Goal: Navigation & Orientation: Find specific page/section

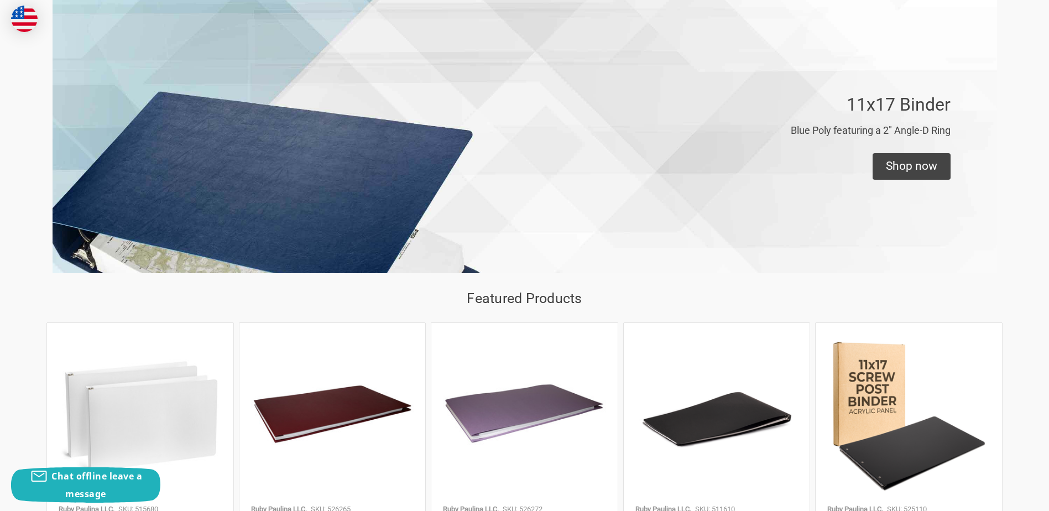
scroll to position [663, 0]
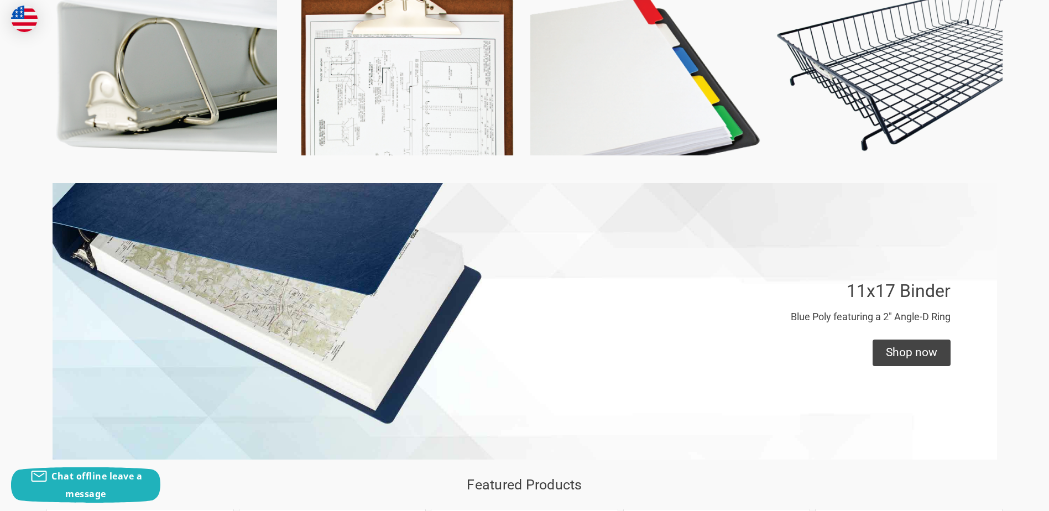
click at [441, 106] on img at bounding box center [404, 40] width 230 height 230
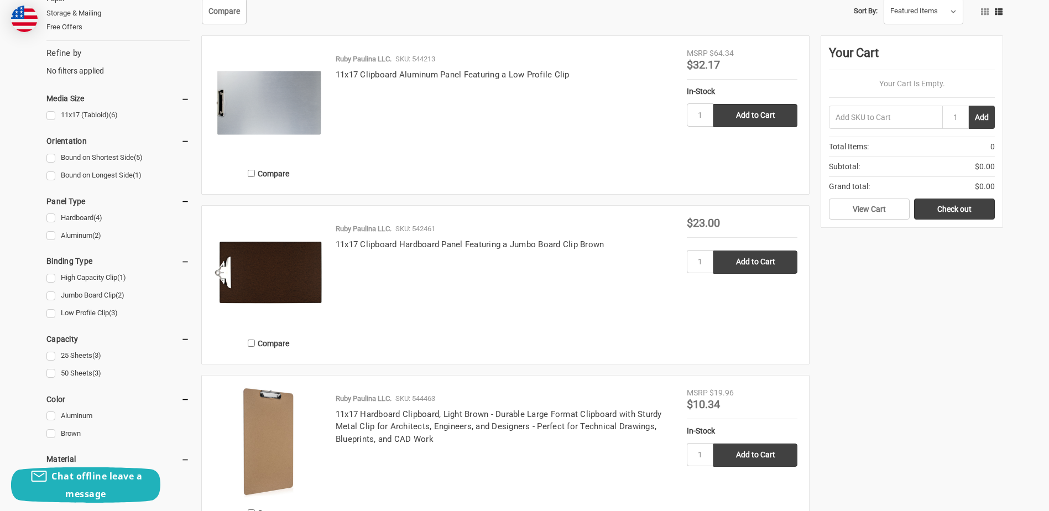
scroll to position [221, 0]
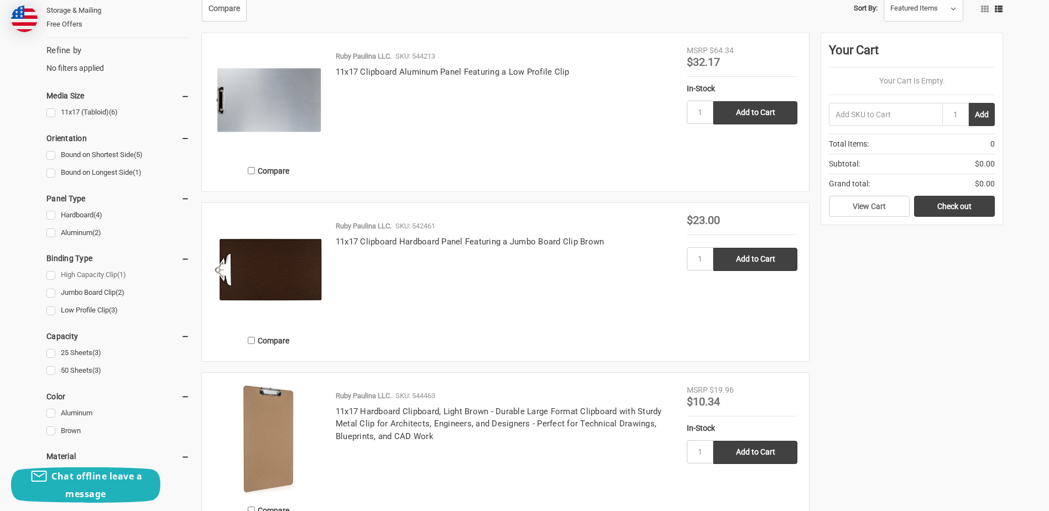
click at [71, 274] on link "High Capacity Clip (1)" at bounding box center [117, 275] width 143 height 15
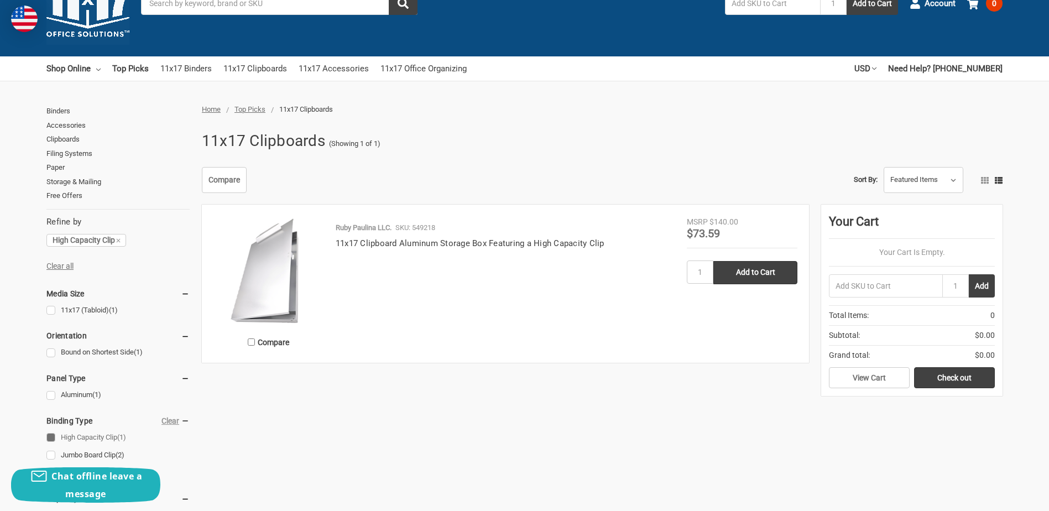
scroll to position [166, 0]
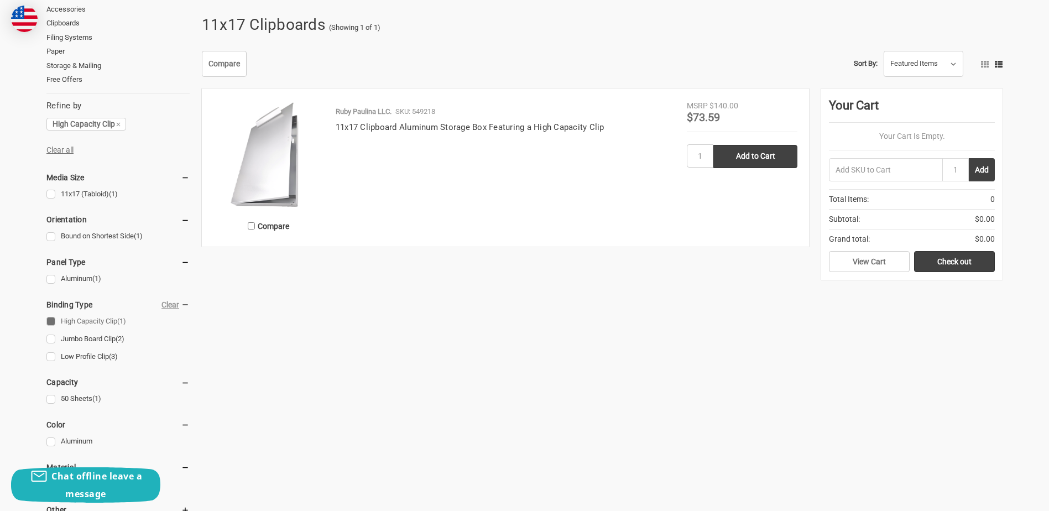
click at [53, 321] on link "High Capacity Clip (1)" at bounding box center [117, 321] width 143 height 15
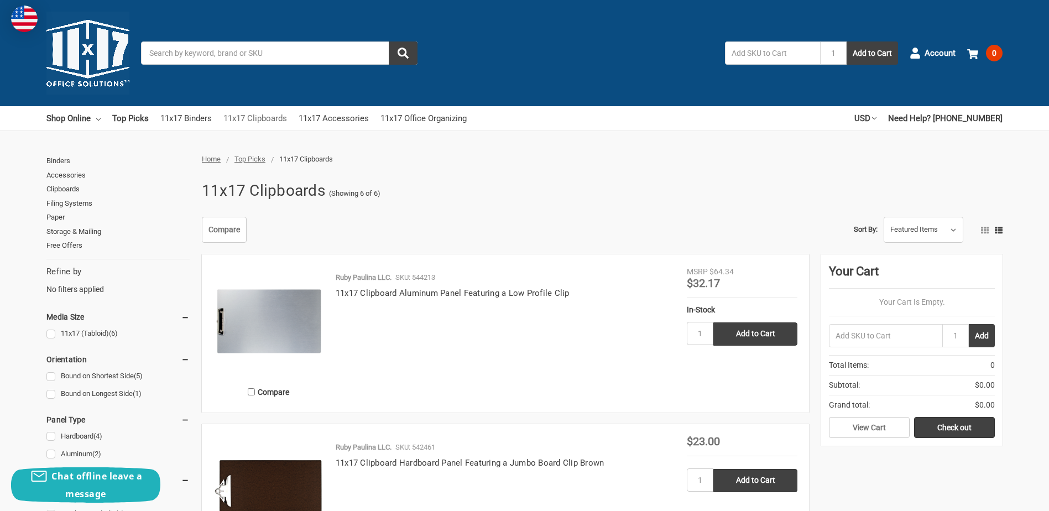
click at [271, 119] on link "11x17 Clipboards" at bounding box center [255, 118] width 64 height 24
click at [263, 118] on link "11x17 Clipboards" at bounding box center [255, 118] width 64 height 24
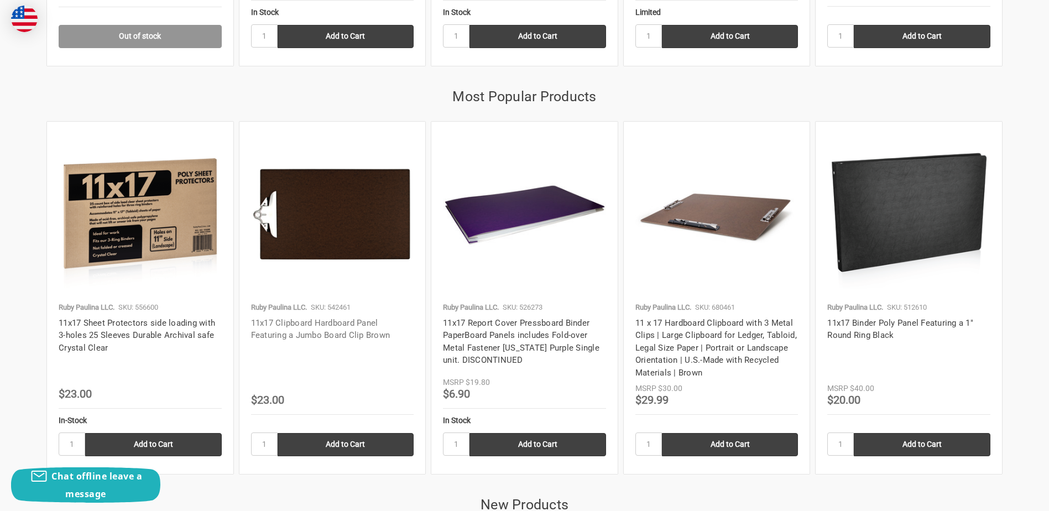
scroll to position [1492, 0]
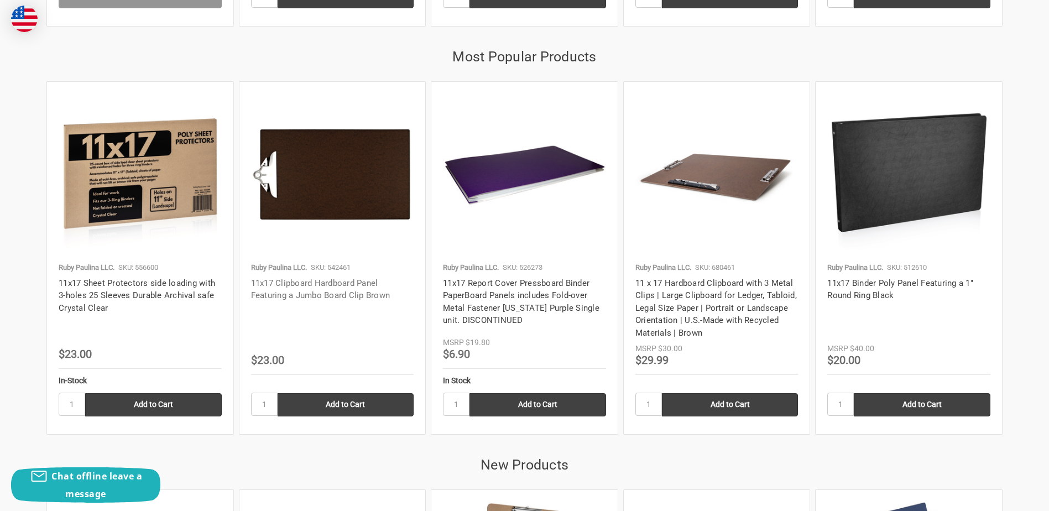
click at [350, 291] on link "11x17 Clipboard Hardboard Panel Featuring a Jumbo Board Clip Brown" at bounding box center [320, 289] width 139 height 23
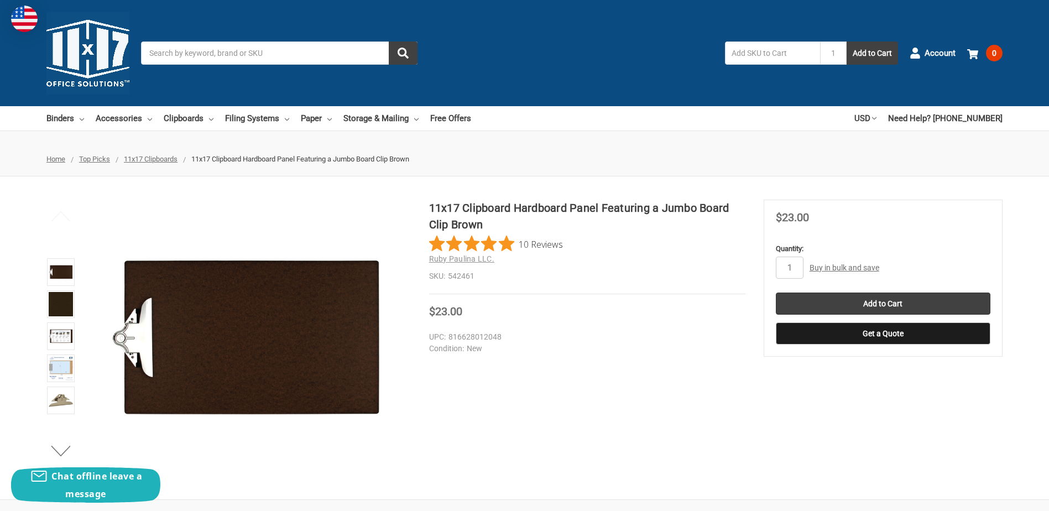
click at [102, 161] on span "Top Picks" at bounding box center [94, 159] width 31 height 8
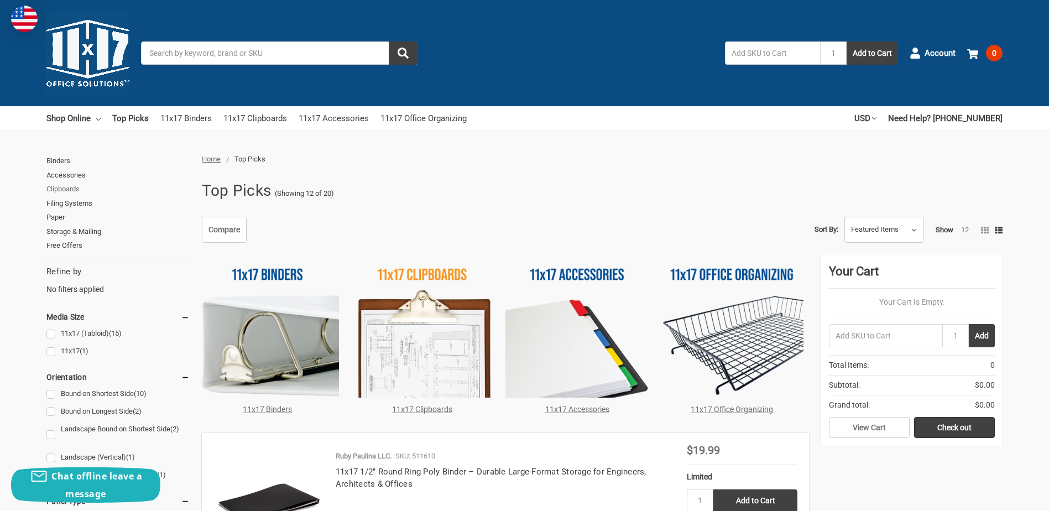
click at [70, 187] on link "Clipboards" at bounding box center [117, 189] width 143 height 14
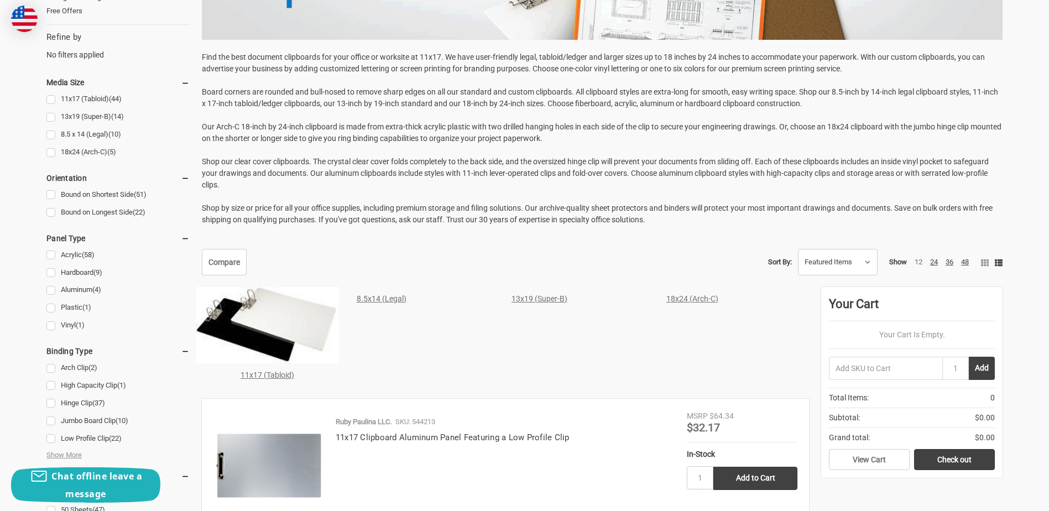
scroll to position [442, 0]
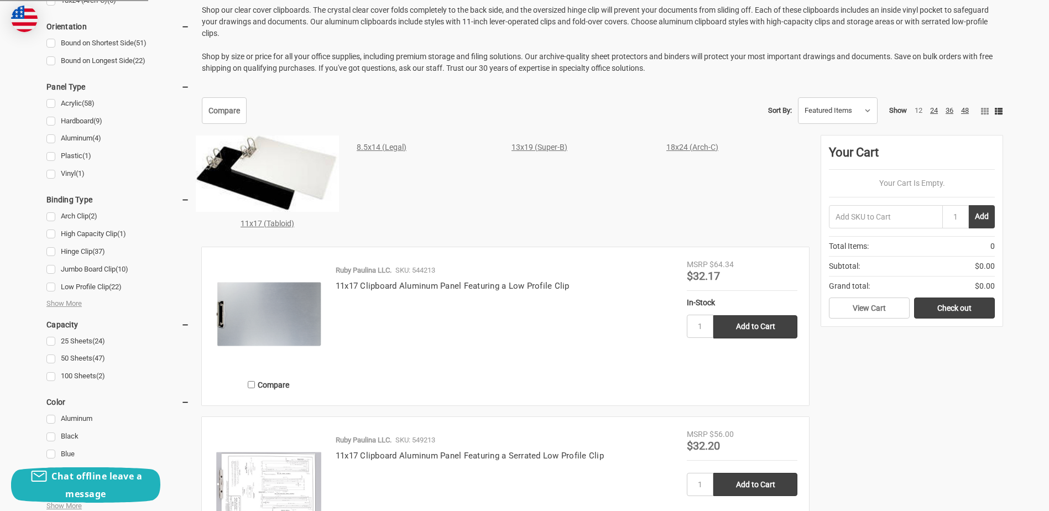
click at [266, 222] on link "11x17 (Tabloid)" at bounding box center [267, 223] width 54 height 9
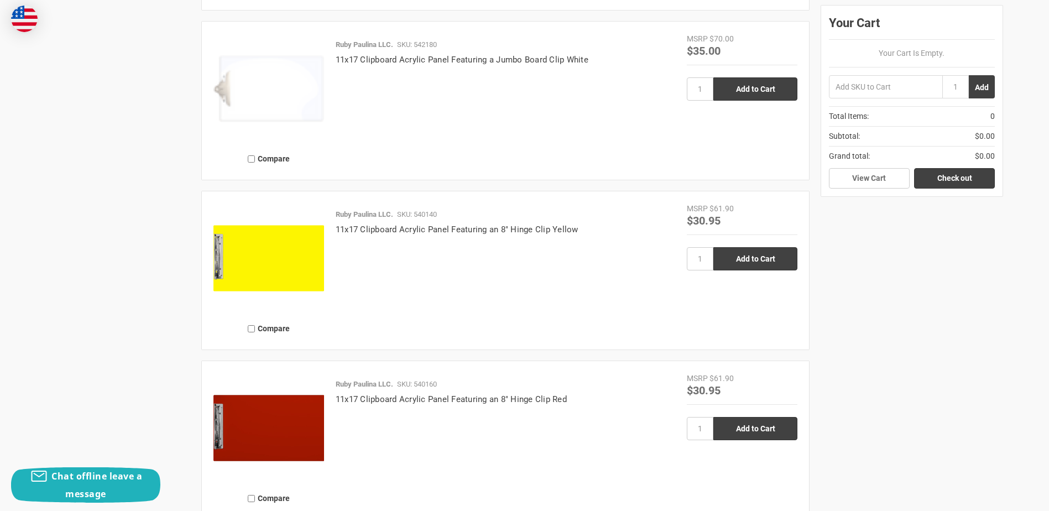
scroll to position [2432, 0]
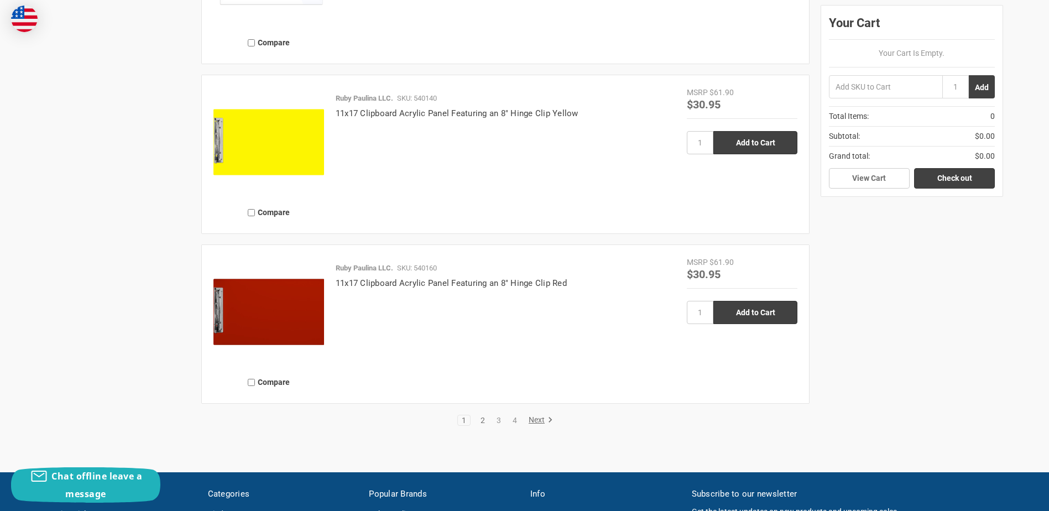
click at [485, 420] on link "2" at bounding box center [482, 420] width 12 height 8
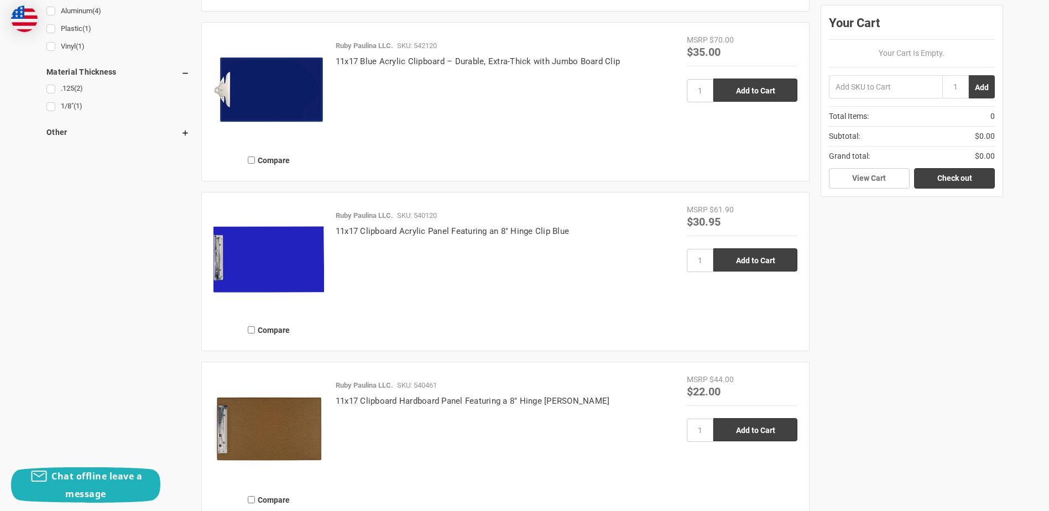
scroll to position [995, 0]
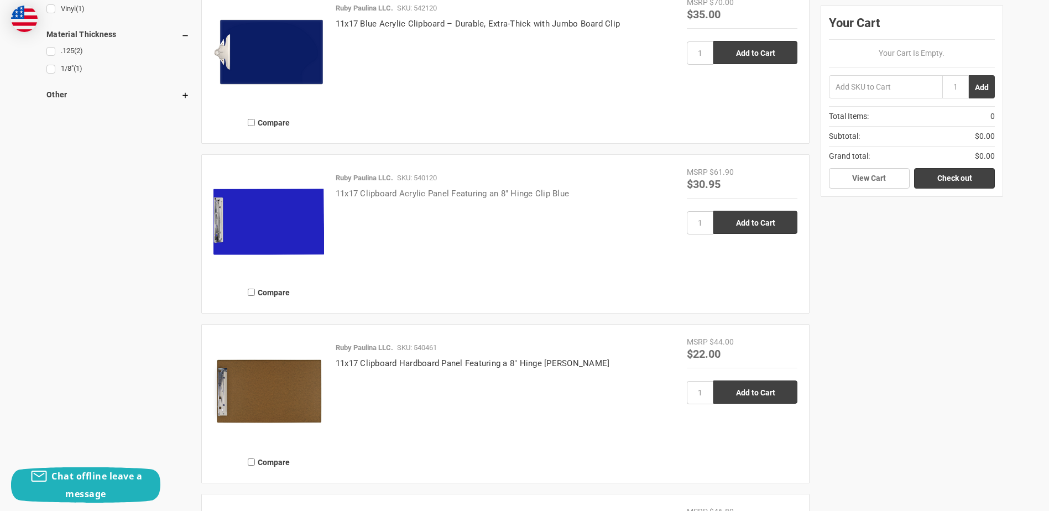
click at [439, 195] on link "11x17 Clipboard Acrylic Panel Featuring an 8" Hinge Clip Blue" at bounding box center [452, 193] width 233 height 10
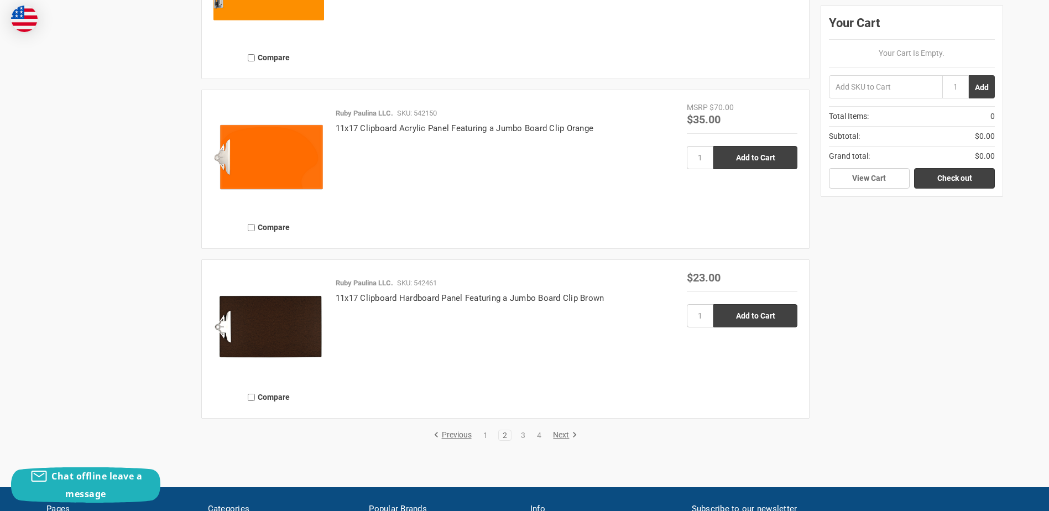
scroll to position [2487, 0]
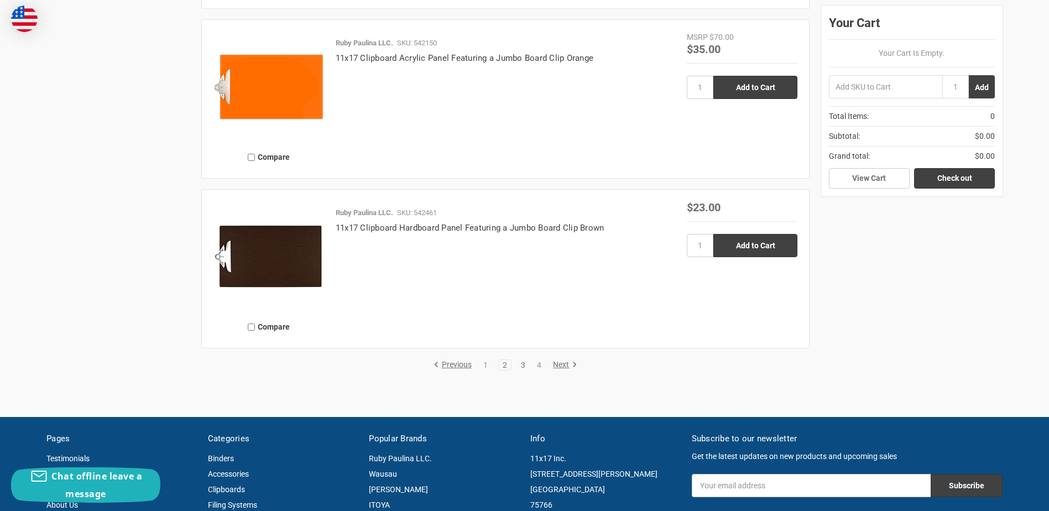
click at [526, 363] on link "3" at bounding box center [523, 365] width 12 height 8
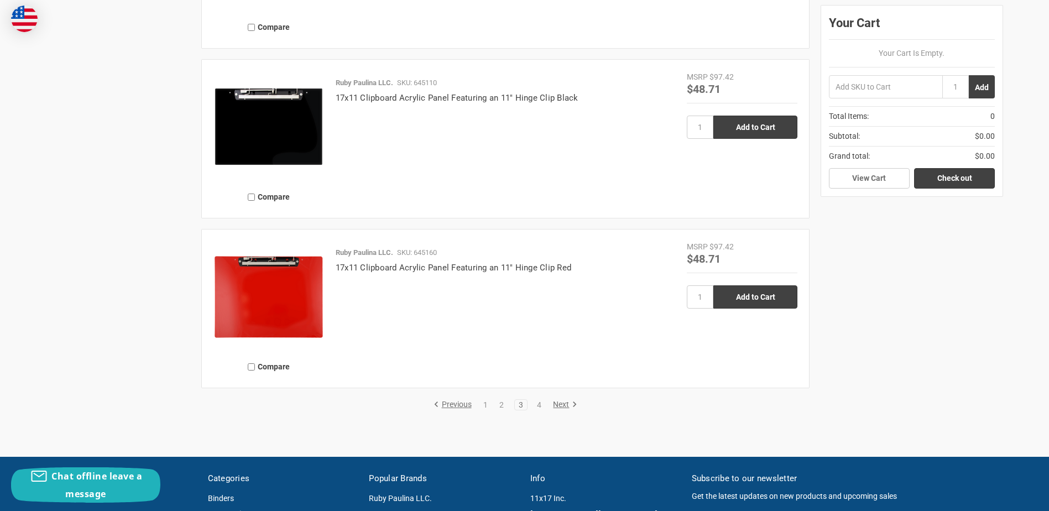
scroll to position [2653, 0]
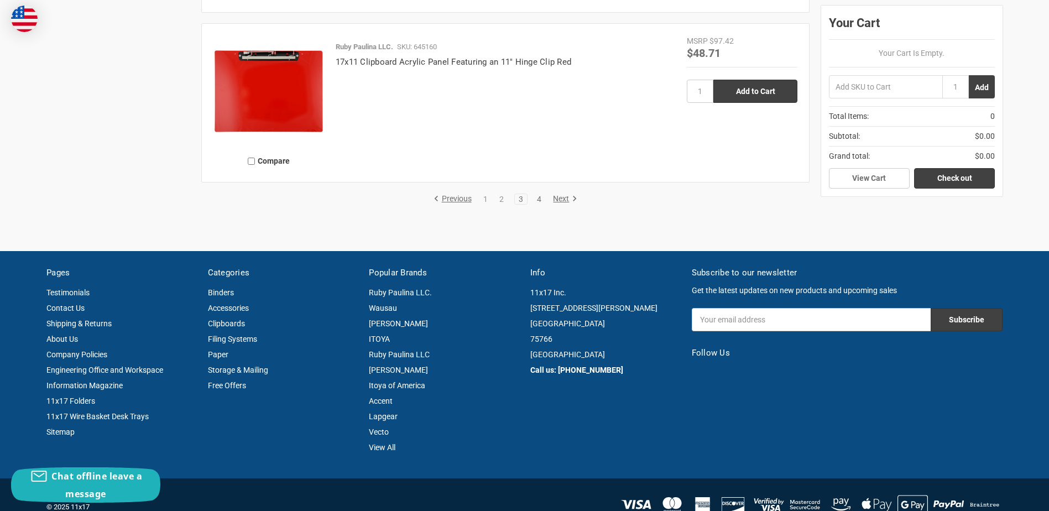
click at [538, 200] on link "4" at bounding box center [539, 199] width 12 height 8
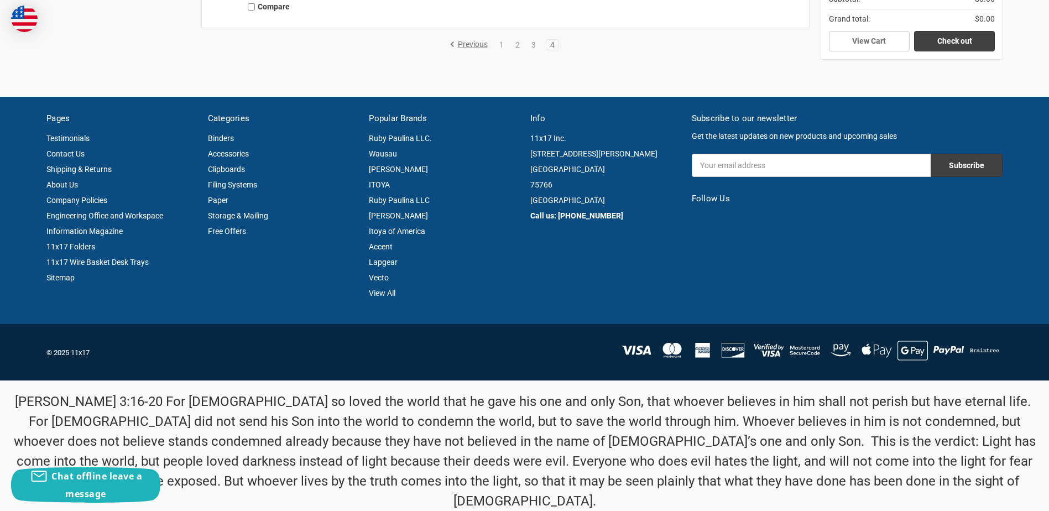
scroll to position [1966, 0]
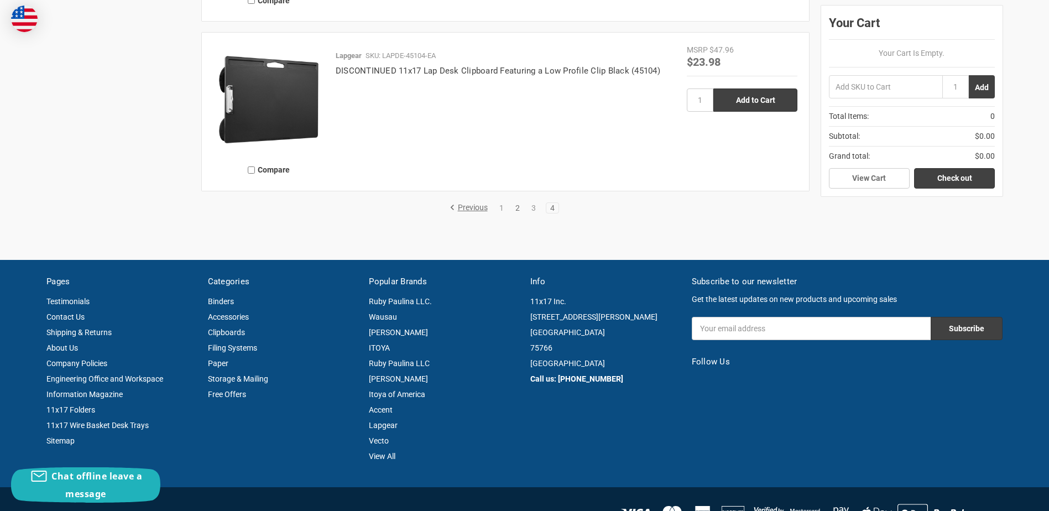
click at [518, 207] on link "2" at bounding box center [517, 208] width 12 height 8
